Goal: Register for event/course

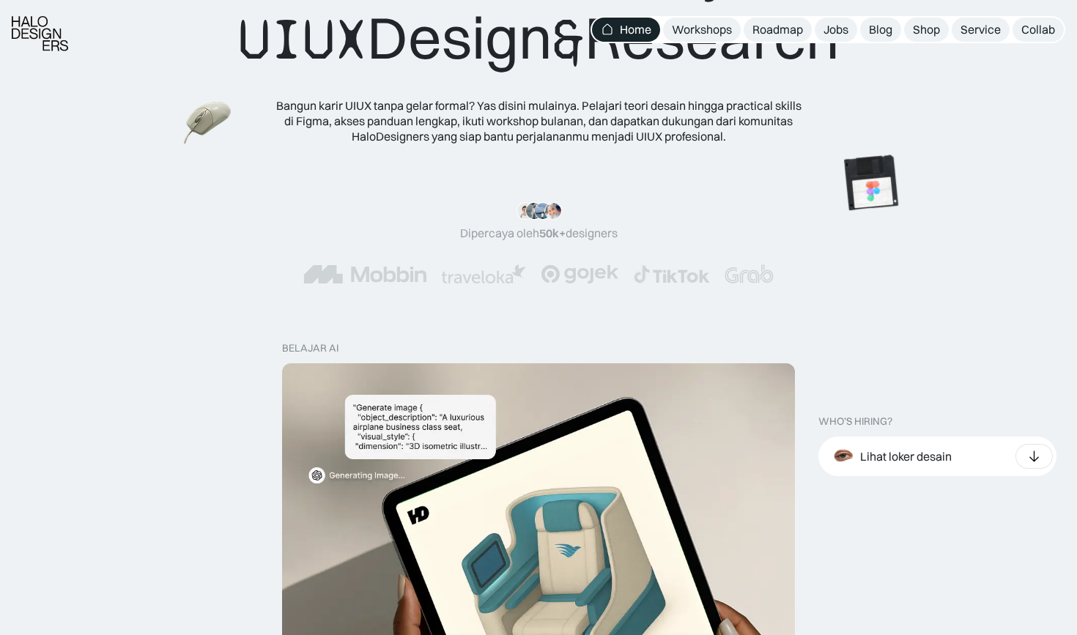
scroll to position [146, 0]
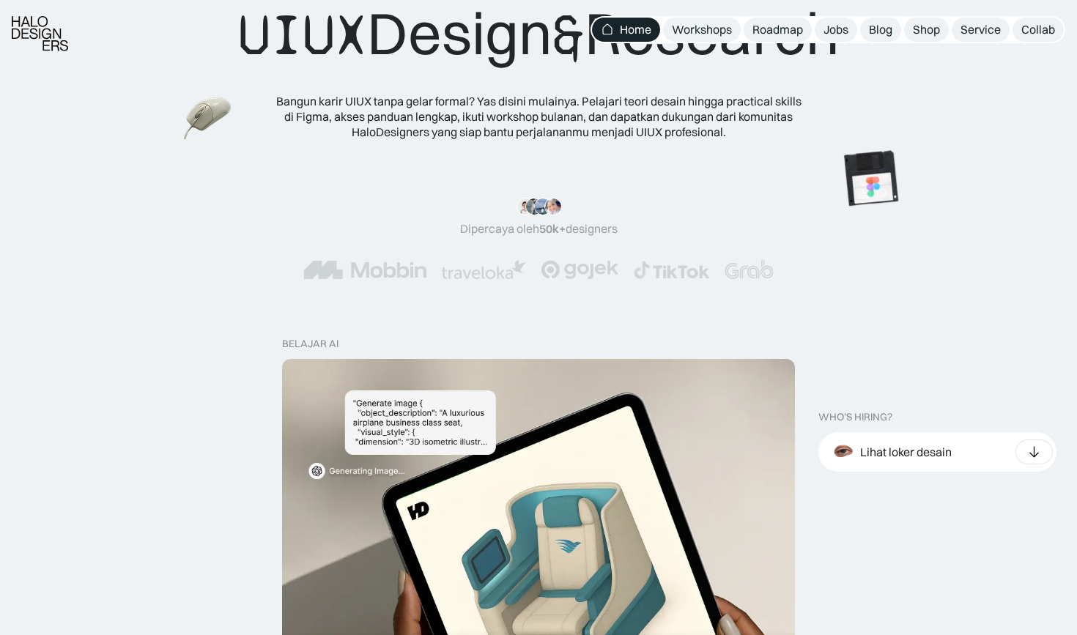
click at [888, 306] on div ""Serius, ini e-book UX pertama yang bikin gue betah baca! 📖 Penjelasannya ngali…" at bounding box center [538, 239] width 1077 height 140
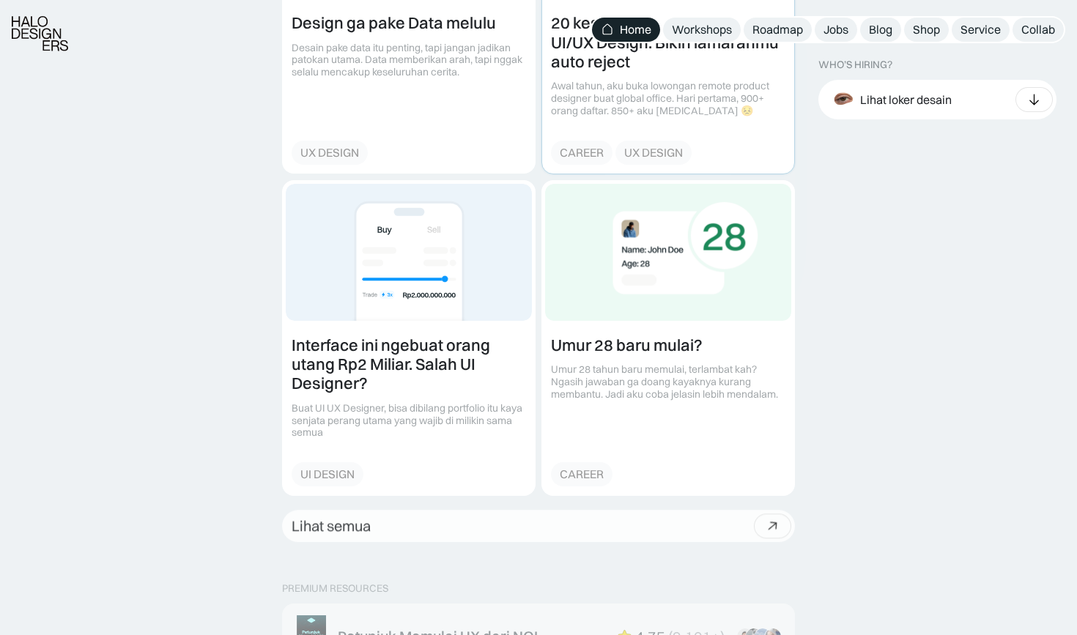
scroll to position [1827, 0]
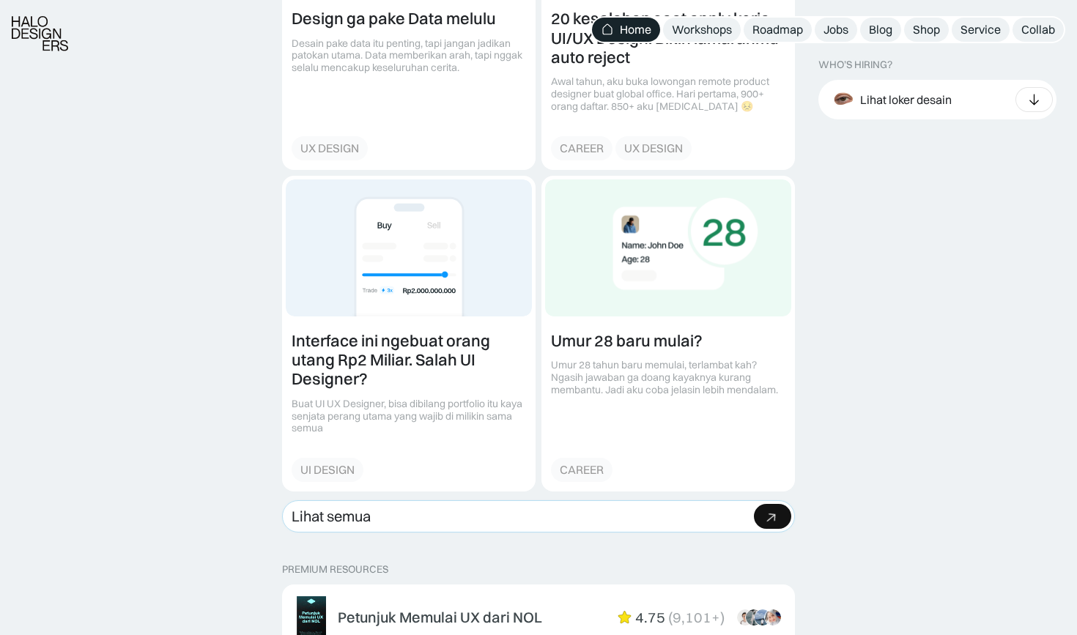
click at [604, 501] on link "Lihat semua Beli bundle Hemat Rp706.001 Rp5,206,000 Rp4.499.999 Beli paket" at bounding box center [538, 517] width 513 height 32
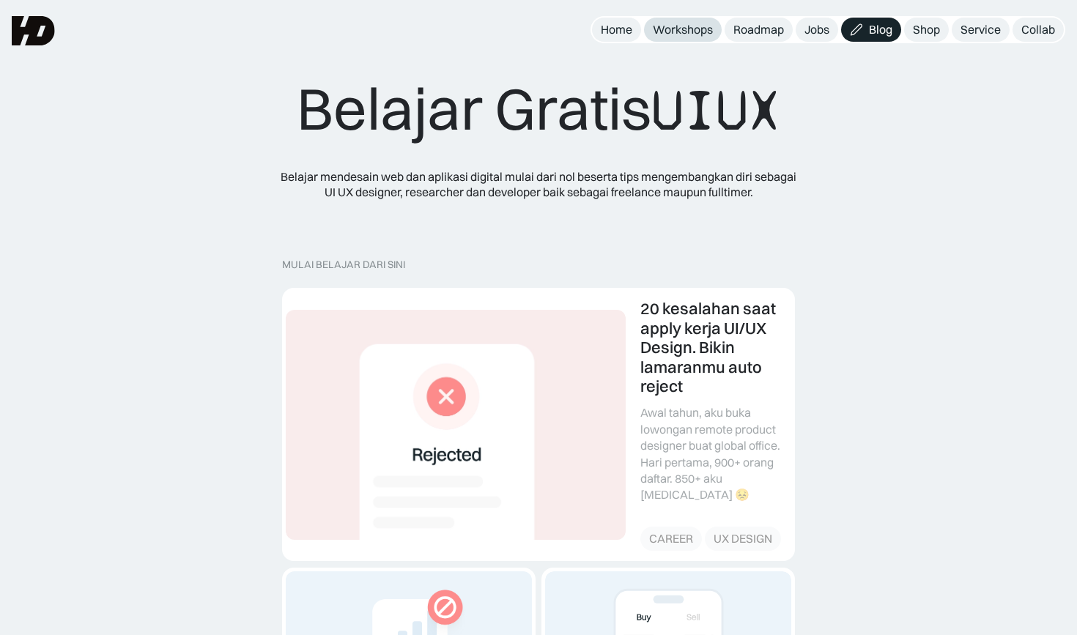
click at [679, 21] on link "Workshops" at bounding box center [683, 30] width 78 height 24
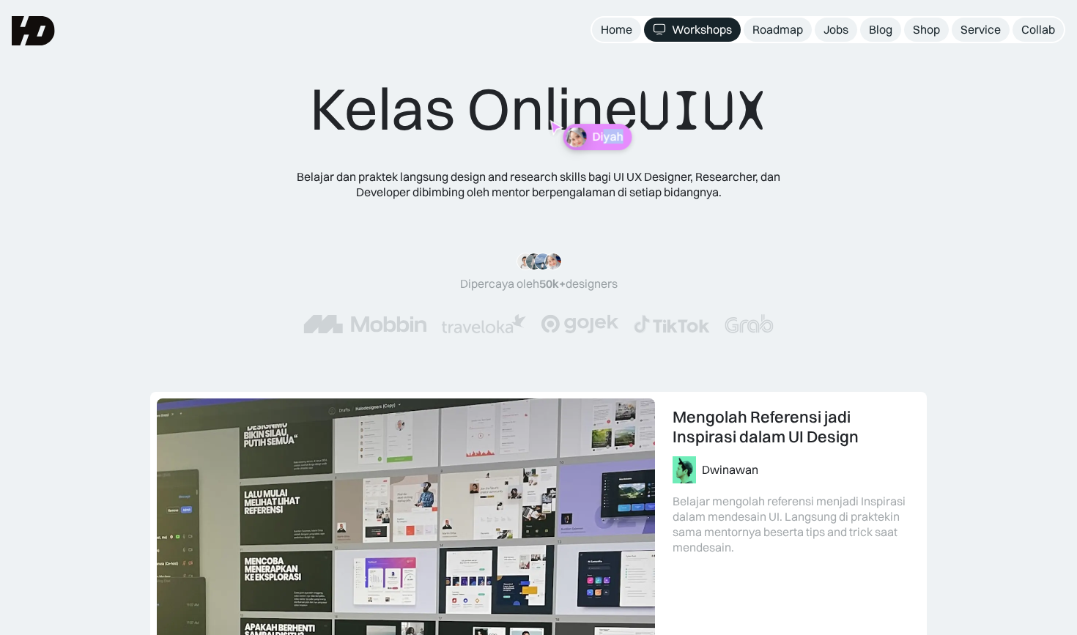
drag, startPoint x: 630, startPoint y: 158, endPoint x: 696, endPoint y: 210, distance: 83.6
click at [696, 210] on div "Kelas Online UIUX Belajar dan praktek langsung design and research skills bagi …" at bounding box center [539, 218] width 588 height 290
click at [697, 187] on div "Belajar dan praktek langsung design and research skills bagi UI UX Designer, Re…" at bounding box center [539, 184] width 528 height 31
drag, startPoint x: 713, startPoint y: 192, endPoint x: 660, endPoint y: 191, distance: 52.8
click at [660, 191] on div "Belajar dan praktek langsung design and research skills bagi UI UX Designer, Re…" at bounding box center [539, 184] width 528 height 31
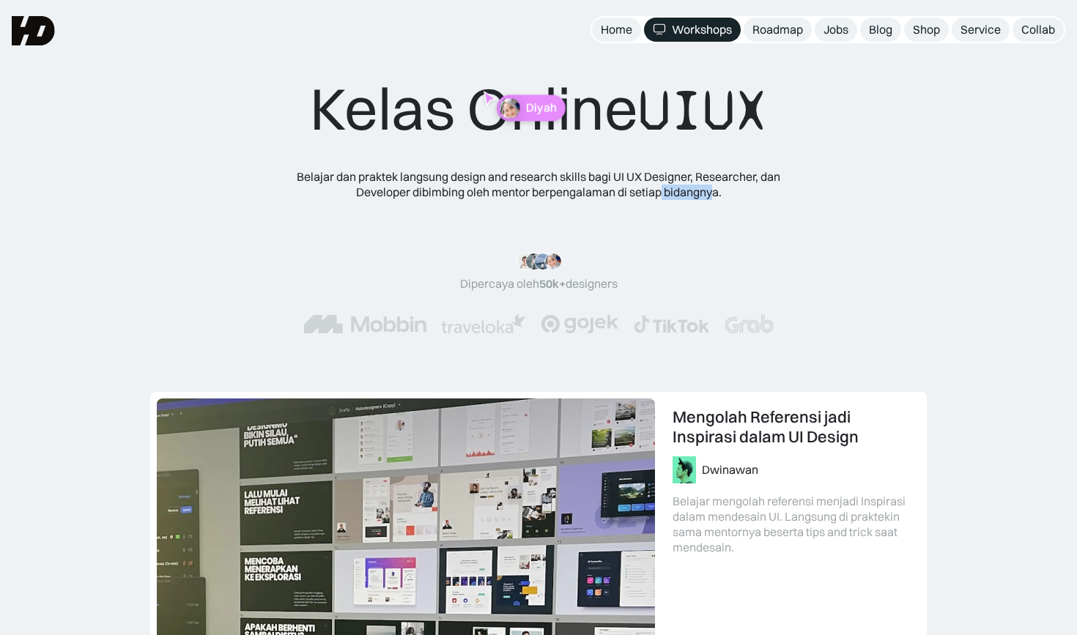
click at [660, 191] on div "Belajar dan praktek langsung design and research skills bagi UI UX Designer, Re…" at bounding box center [539, 184] width 528 height 31
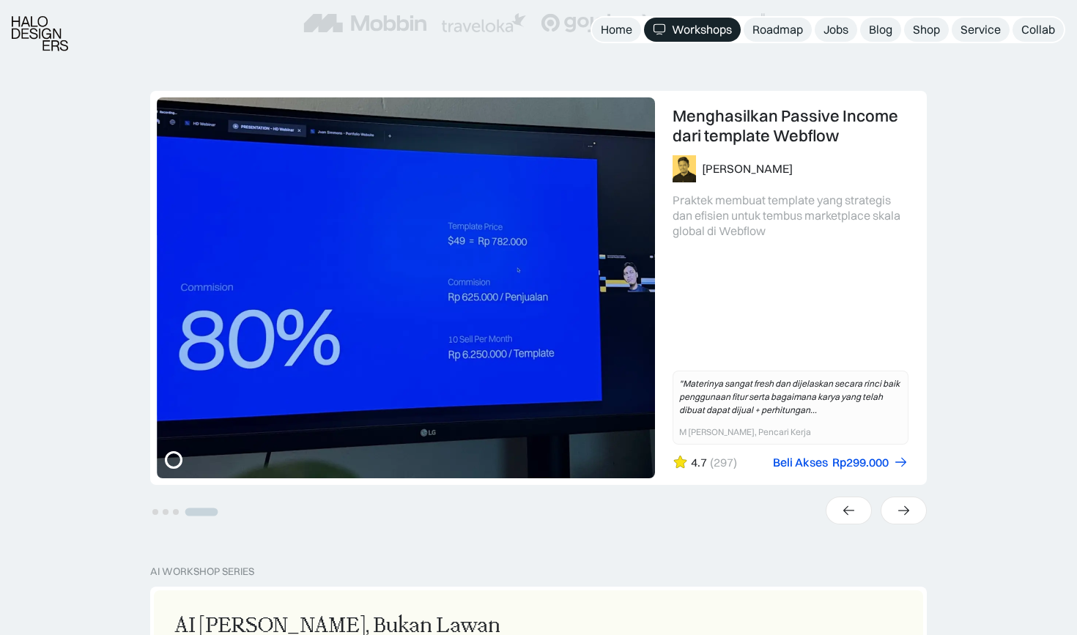
scroll to position [302, 0]
